Goal: Information Seeking & Learning: Learn about a topic

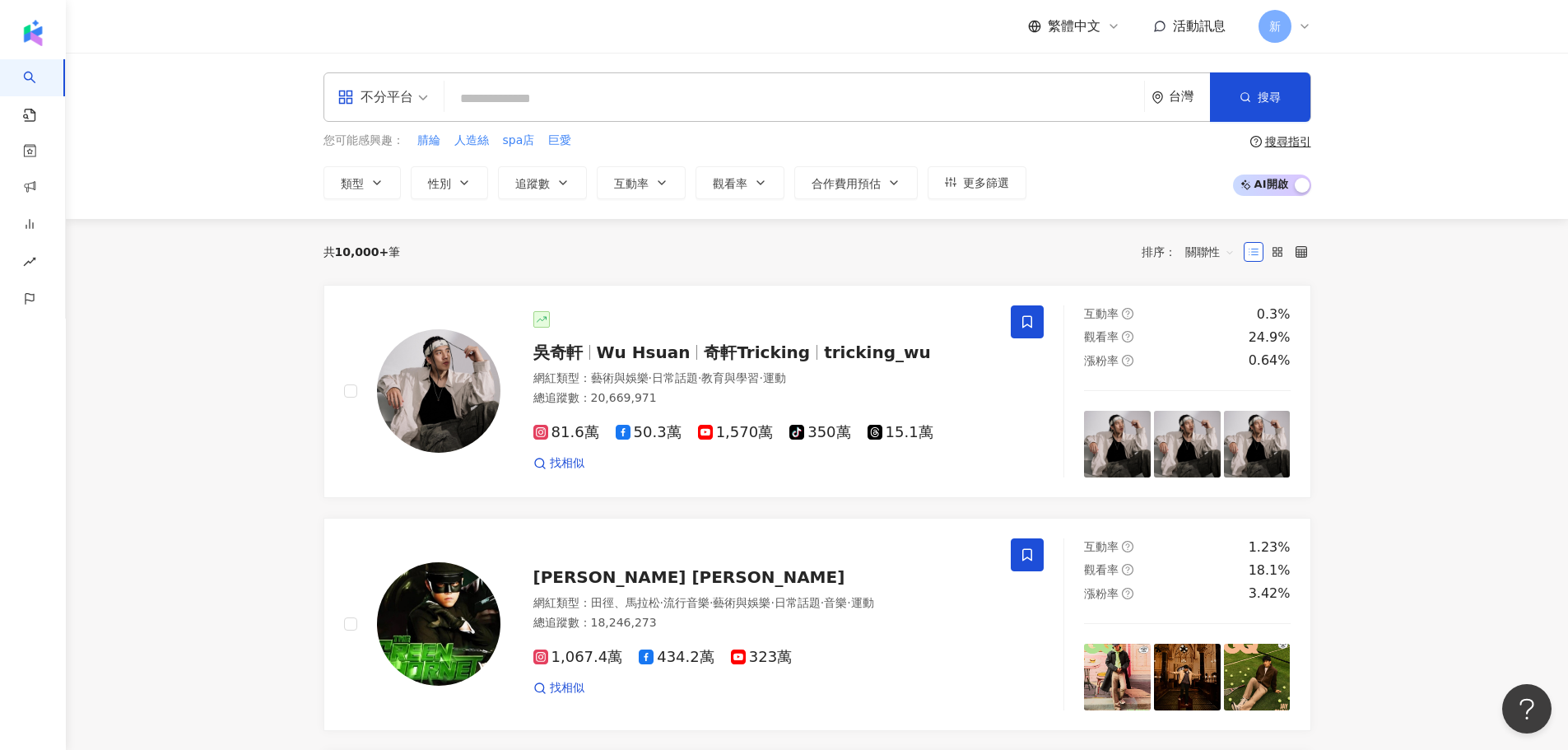
click at [579, 102] on input "search" at bounding box center [794, 99] width 687 height 31
paste input "****"
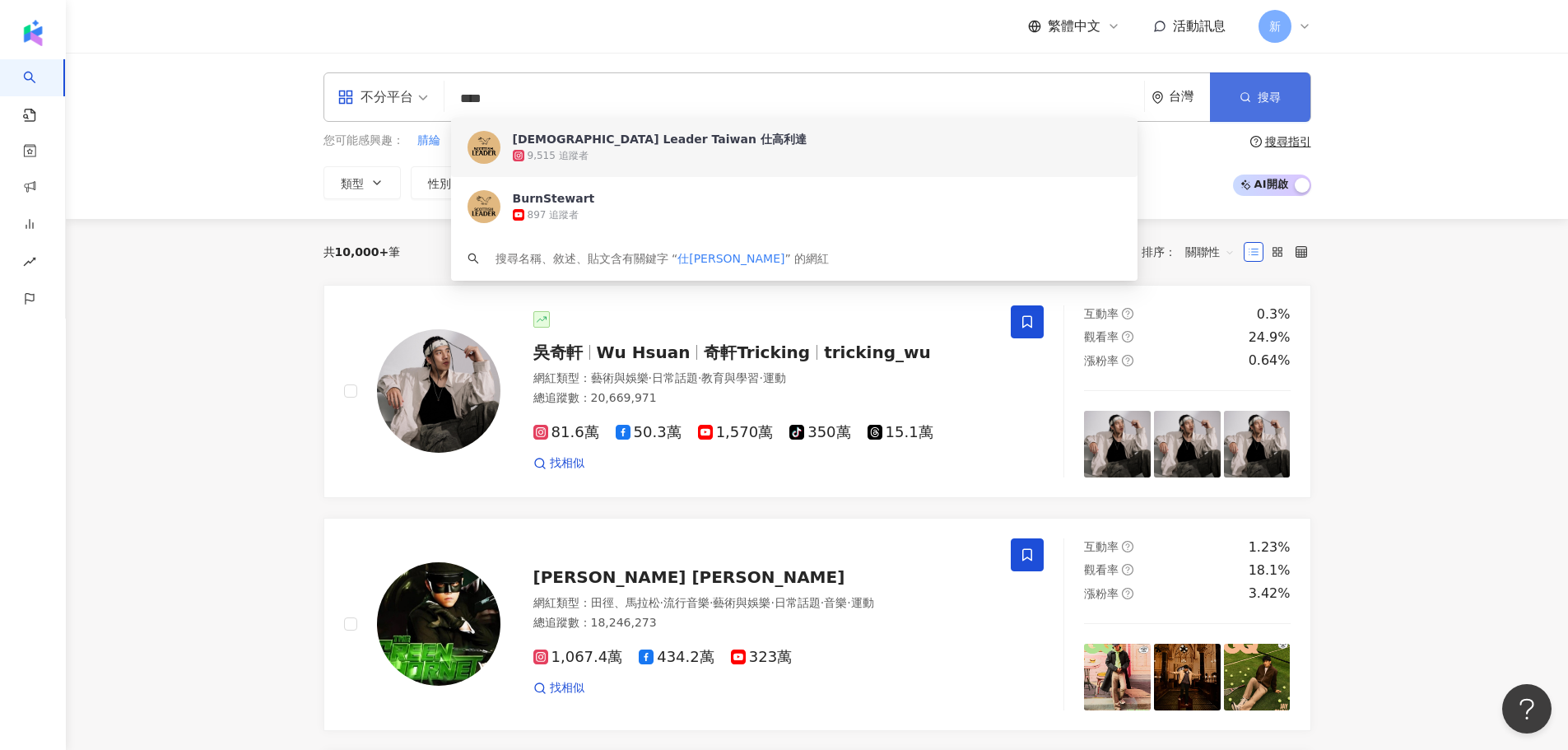
type input "****"
click at [1261, 77] on button "搜尋" at bounding box center [1260, 96] width 101 height 49
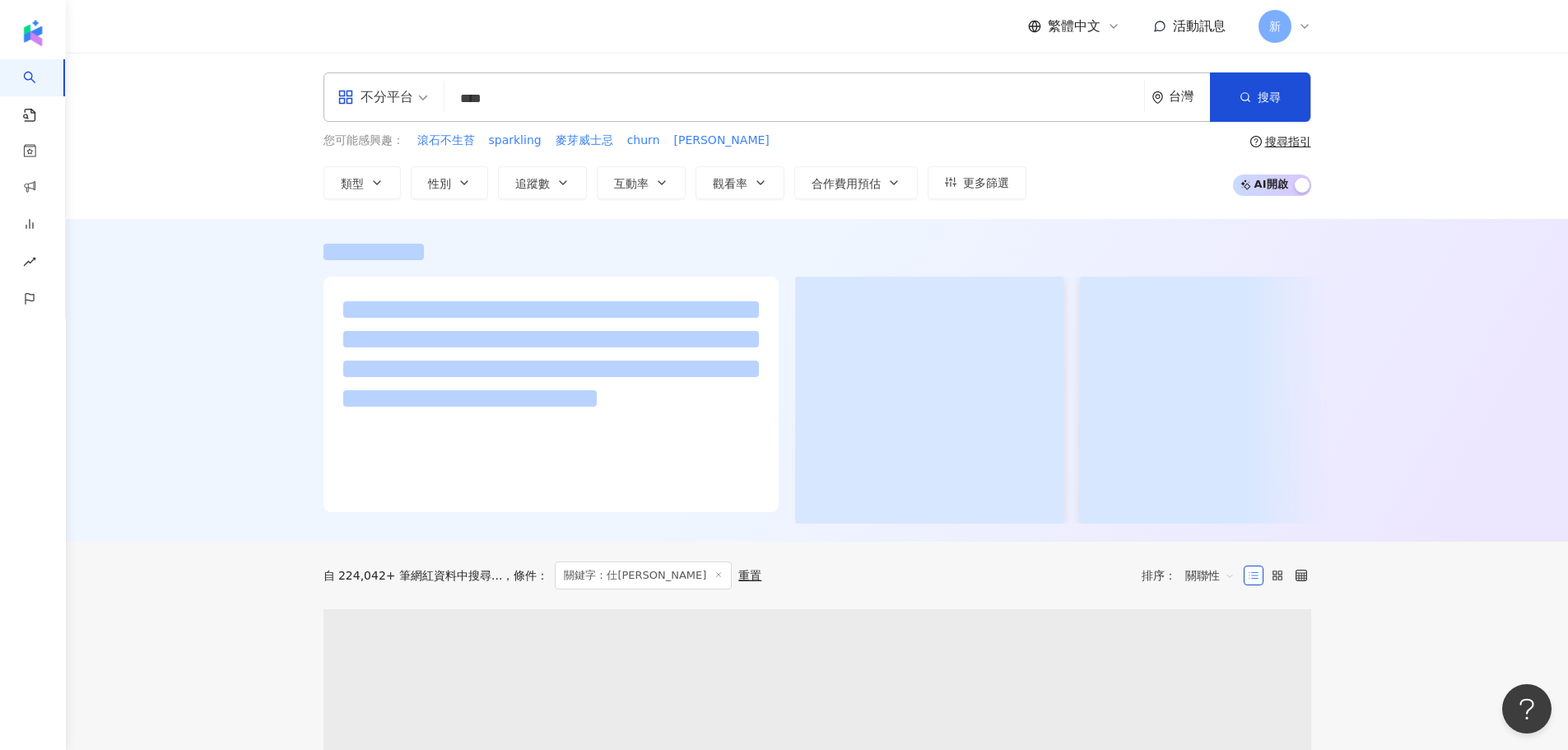
click at [408, 98] on div "不分平台" at bounding box center [375, 97] width 76 height 27
click at [210, 111] on div "不分平台 **** 台灣 搜尋 0abf4de0-515a-4e9a-aa6f-eceb67edbd32 https://www.youtube.com/ch…" at bounding box center [818, 135] width 1503 height 166
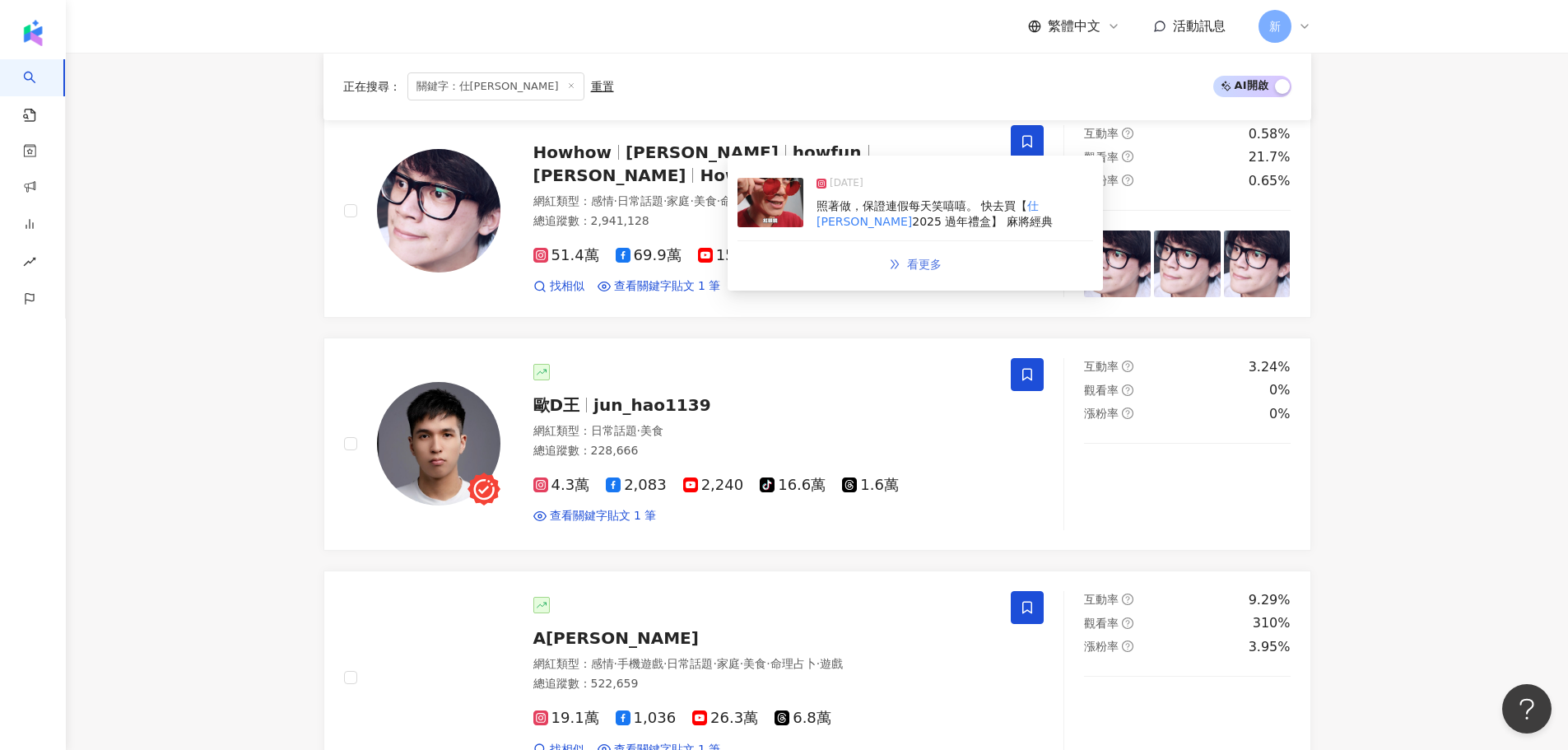
scroll to position [636, 0]
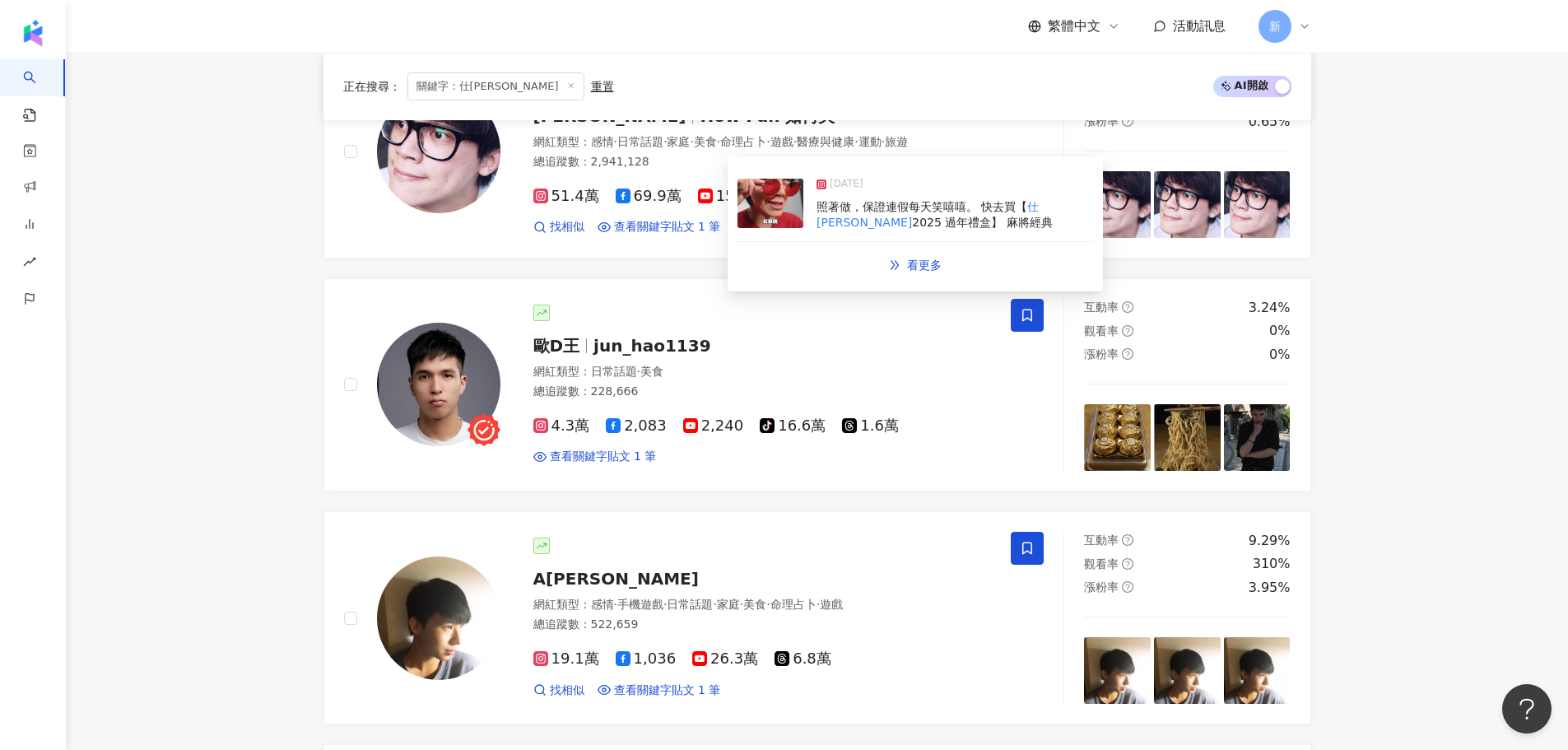
click at [912, 227] on span "2025 過年禮盒】 麻將經典" at bounding box center [983, 222] width 141 height 13
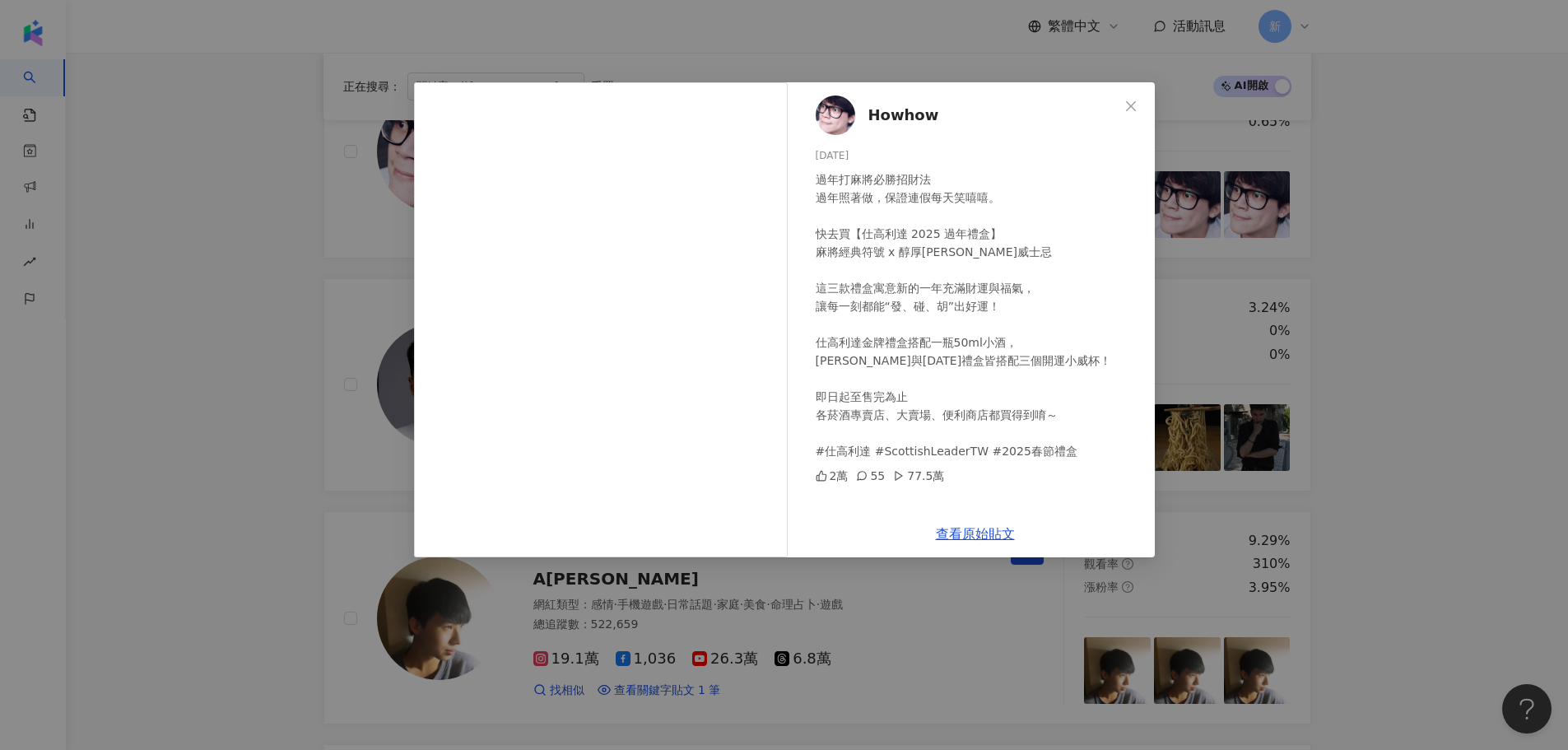
click at [226, 292] on div "Howhow 2025/1/9 過年打麻將必勝招財法 過年照著做，保證連假每天笑嘻嘻。 快去買【仕高利達 2025 過年禮盒】 麻將經典符號 x 醇厚蘇格蘭威…" at bounding box center [784, 375] width 1568 height 750
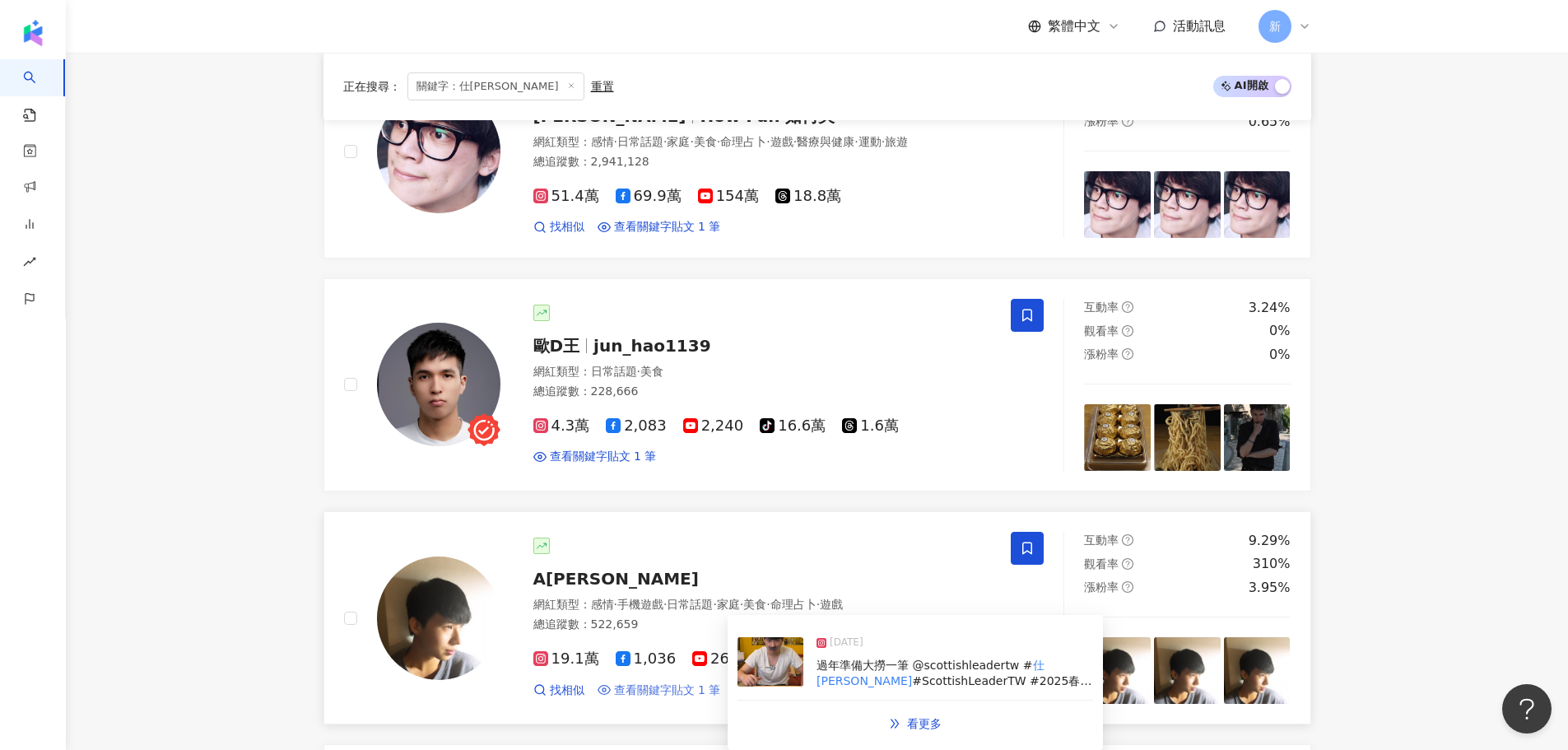
click at [648, 693] on span "查看關鍵字貼文 1 筆" at bounding box center [668, 691] width 107 height 16
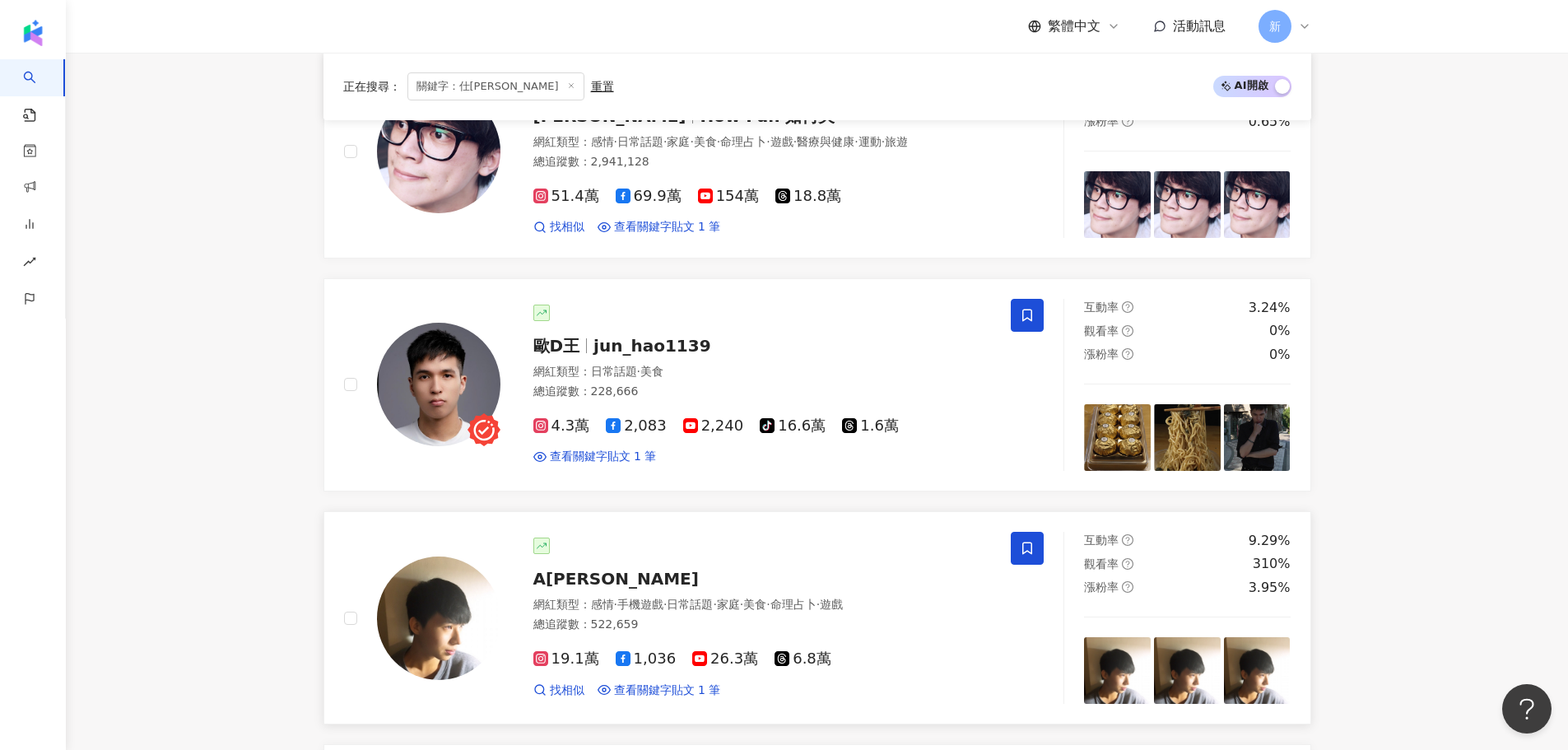
scroll to position [883, 0]
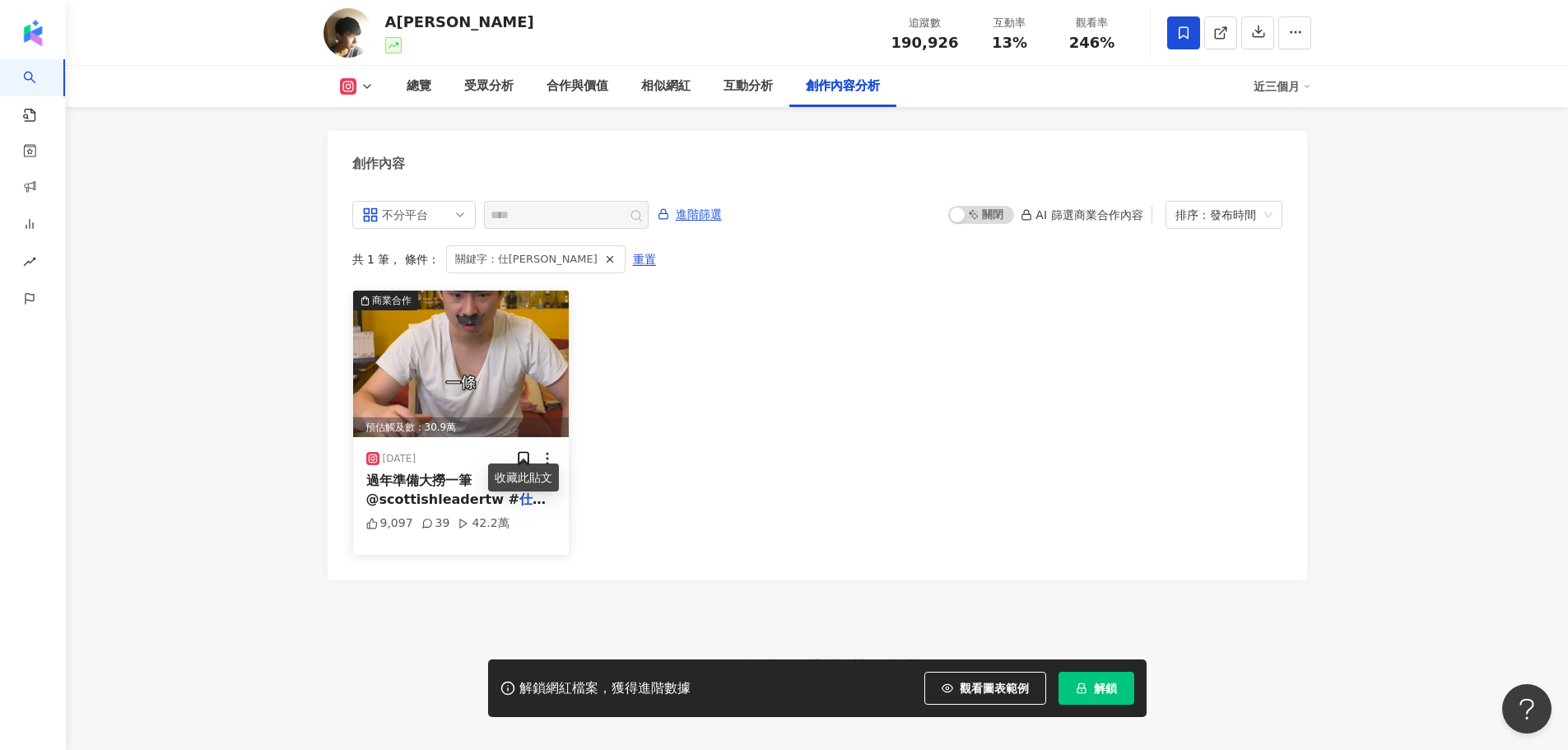
click at [431, 473] on span "過年準備大撈一筆 @scottishleadertw #" at bounding box center [443, 489] width 153 height 34
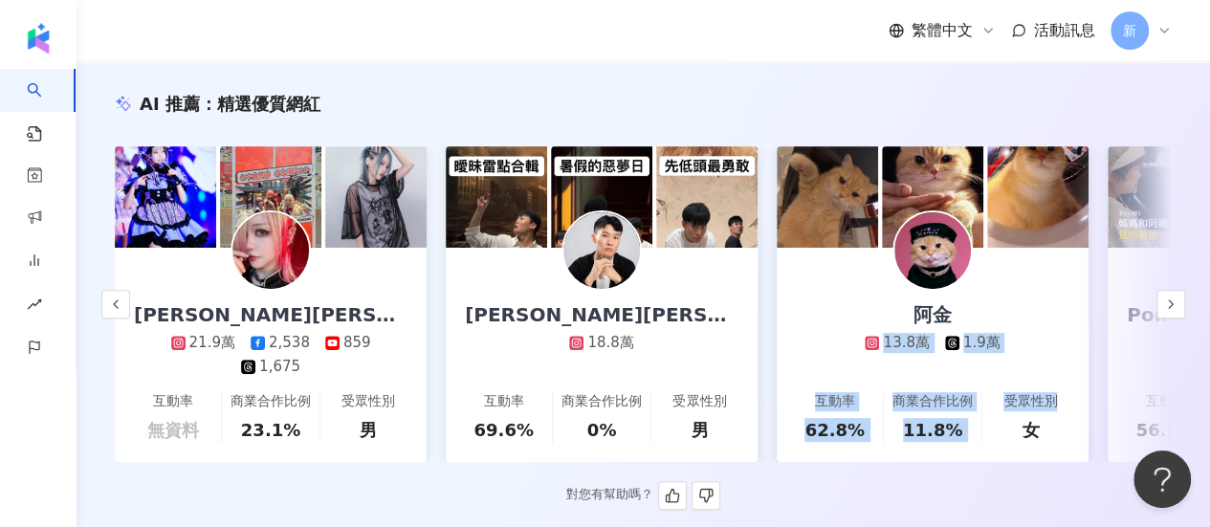
scroll to position [0, 1986]
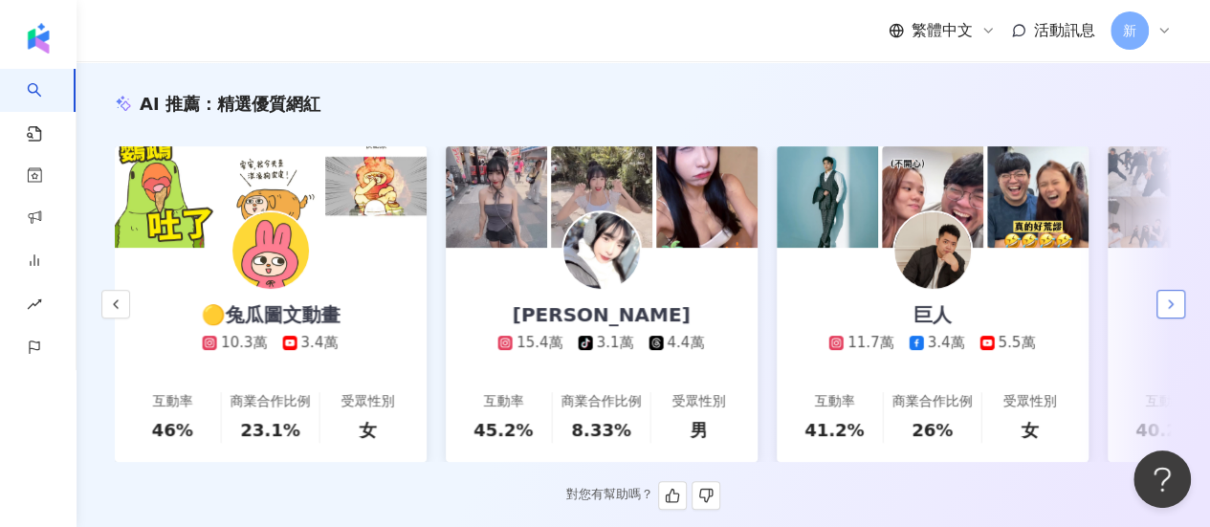
click at [1159, 317] on button "button" at bounding box center [1171, 304] width 29 height 29
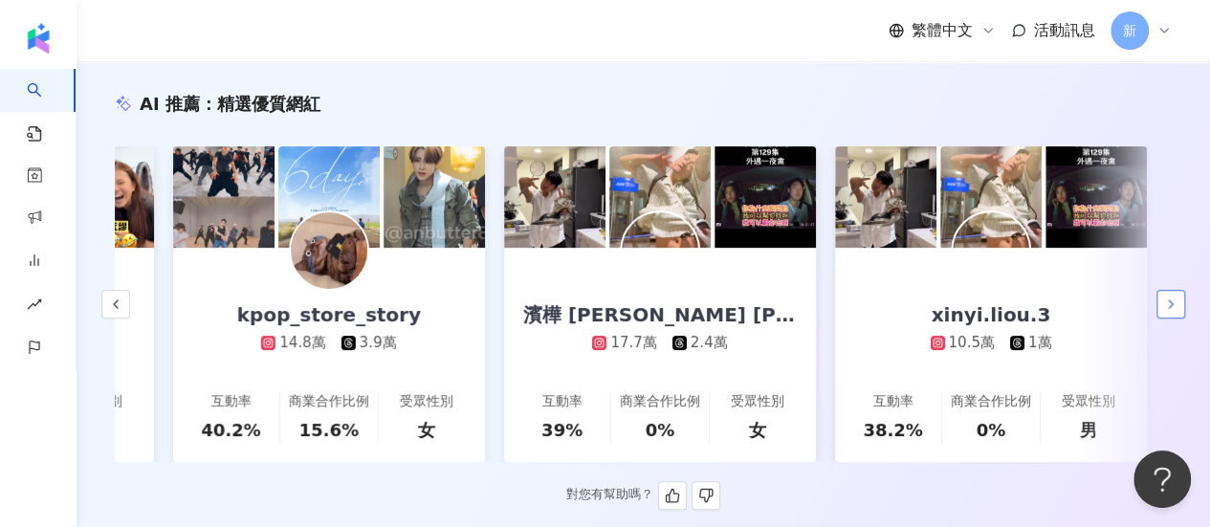
scroll to position [0, 2953]
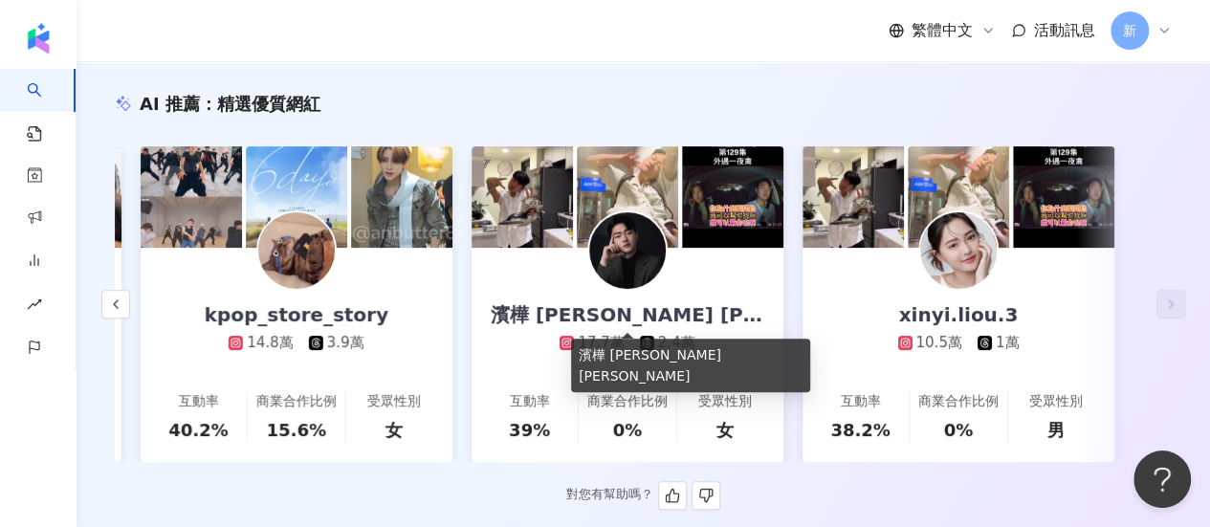
click at [601, 311] on div "濱樺 Ben 김도해" at bounding box center [628, 314] width 312 height 27
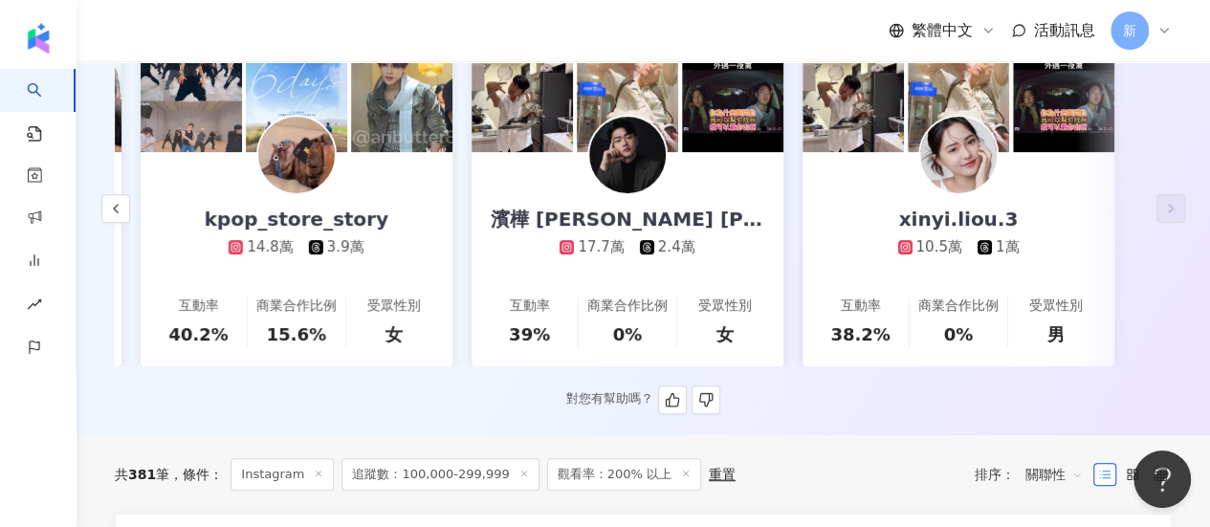
scroll to position [191, 0]
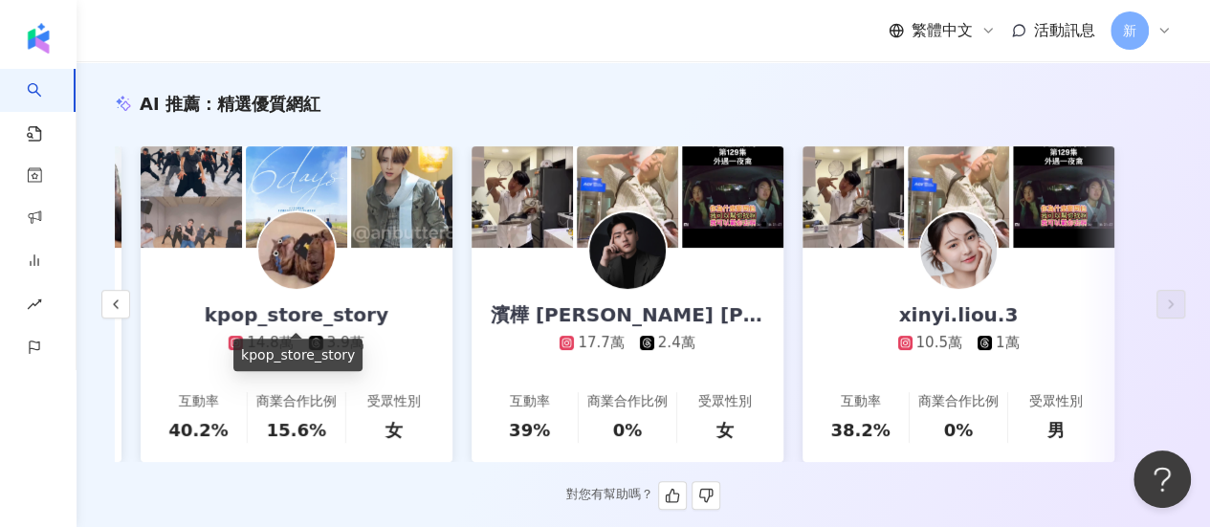
click at [266, 322] on div "kpop_store_story" at bounding box center [297, 314] width 222 height 27
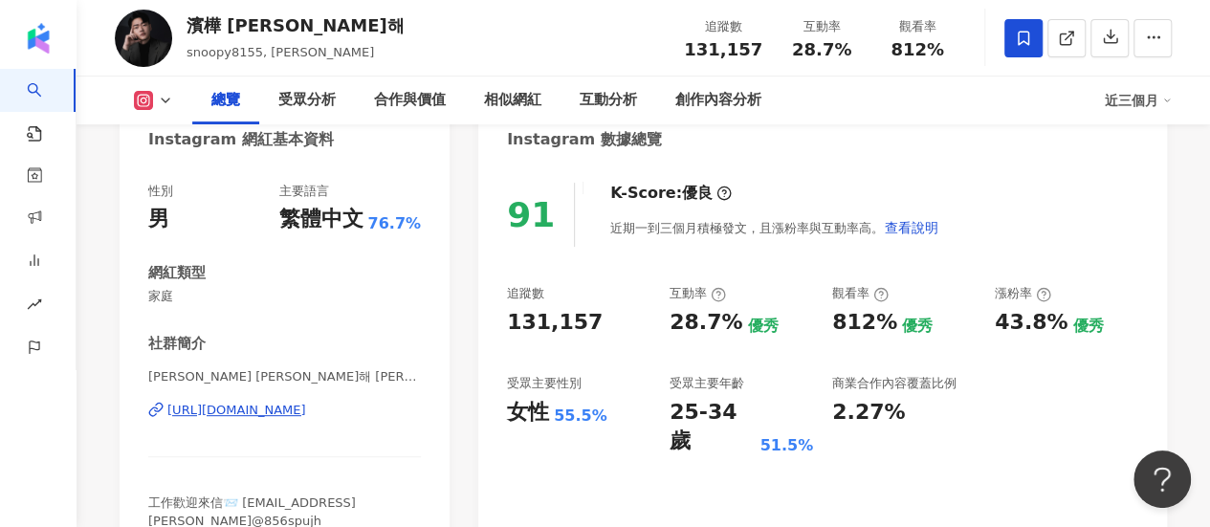
scroll to position [287, 0]
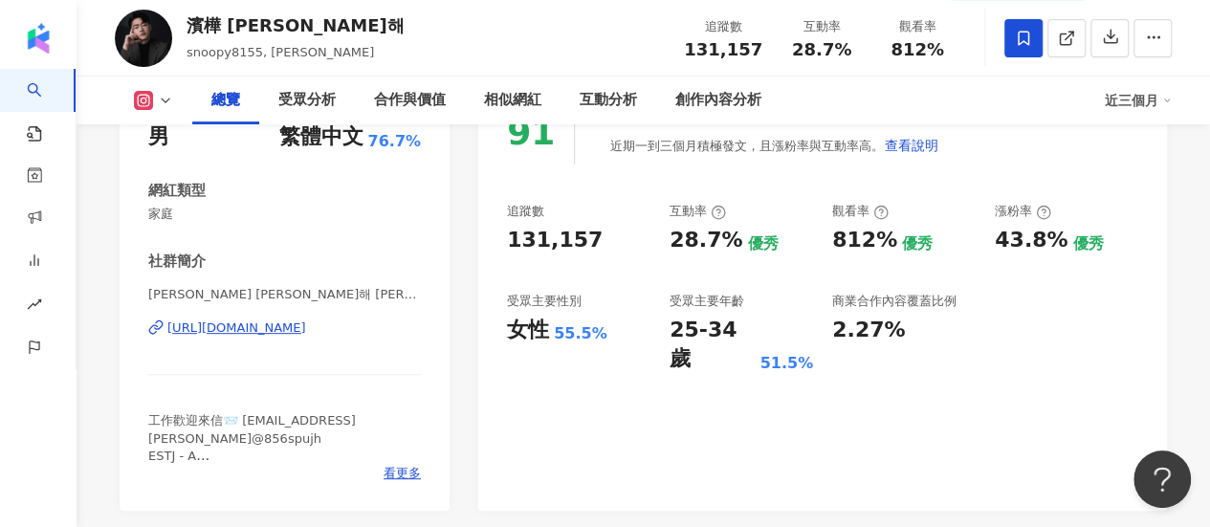
click at [239, 333] on div "https://www.instagram.com/snoopy8155/" at bounding box center [236, 328] width 139 height 17
